Goal: Task Accomplishment & Management: Use online tool/utility

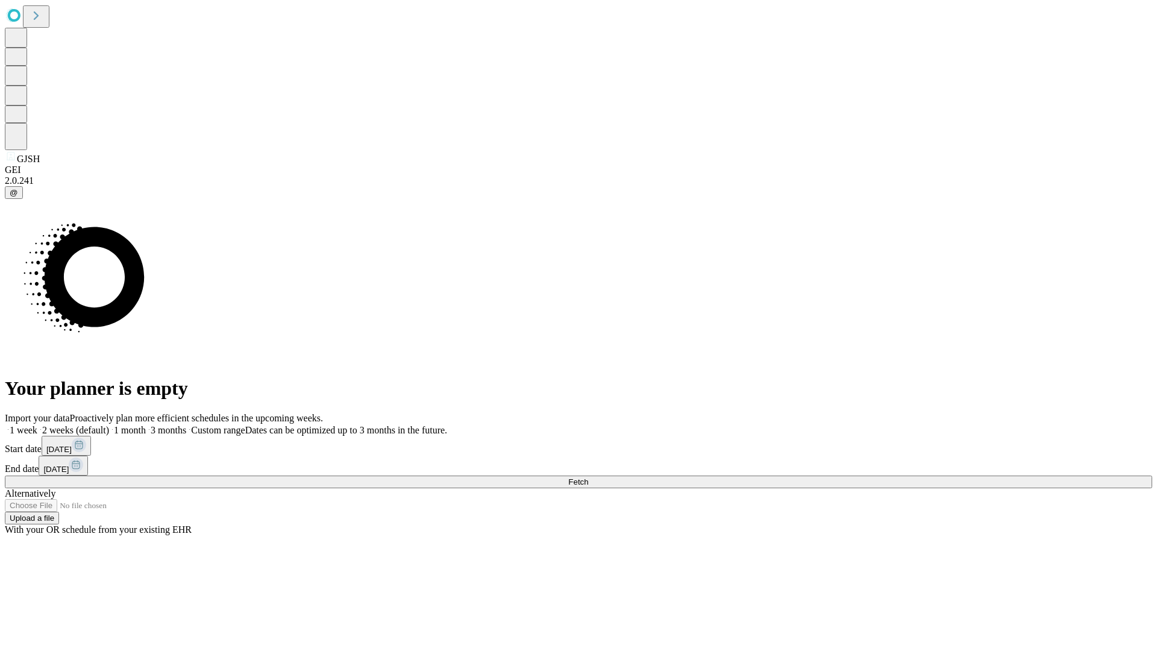
click at [588, 477] on span "Fetch" at bounding box center [578, 481] width 20 height 9
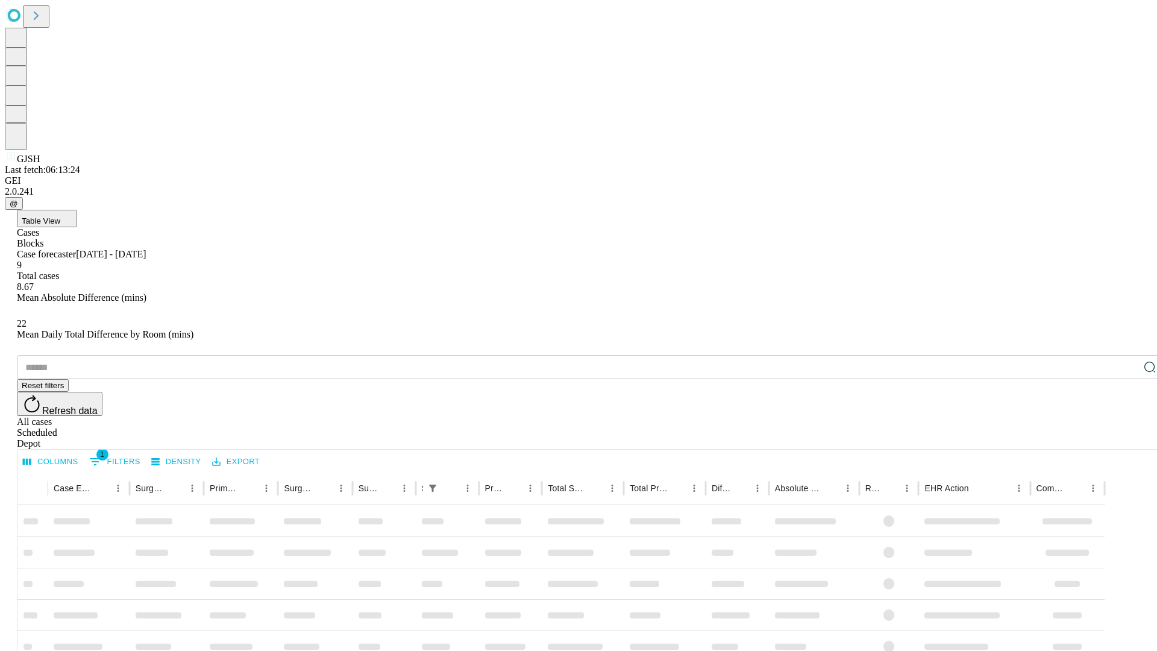
click at [1125, 438] on div "Depot" at bounding box center [590, 443] width 1147 height 11
